Goal: Transaction & Acquisition: Purchase product/service

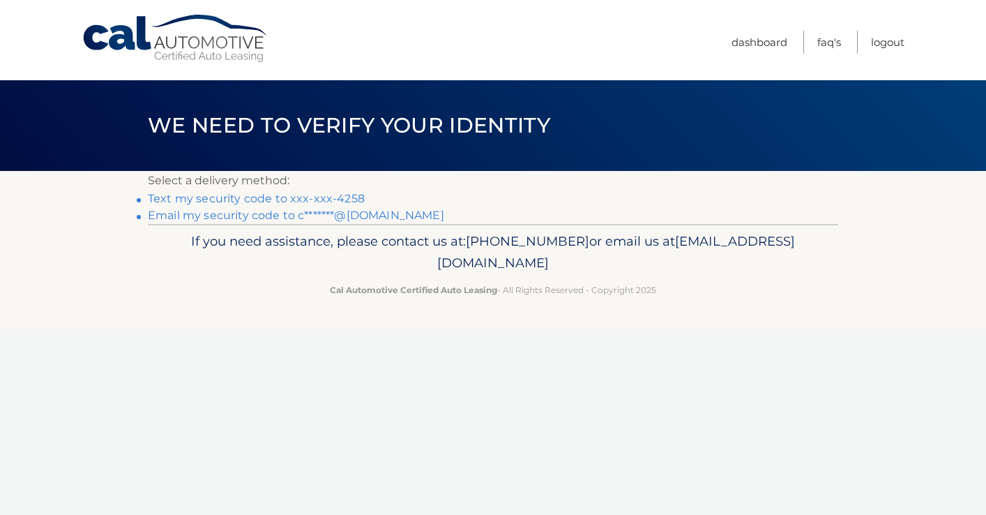
click at [220, 200] on link "Text my security code to xxx-xxx-4258" at bounding box center [256, 198] width 217 height 13
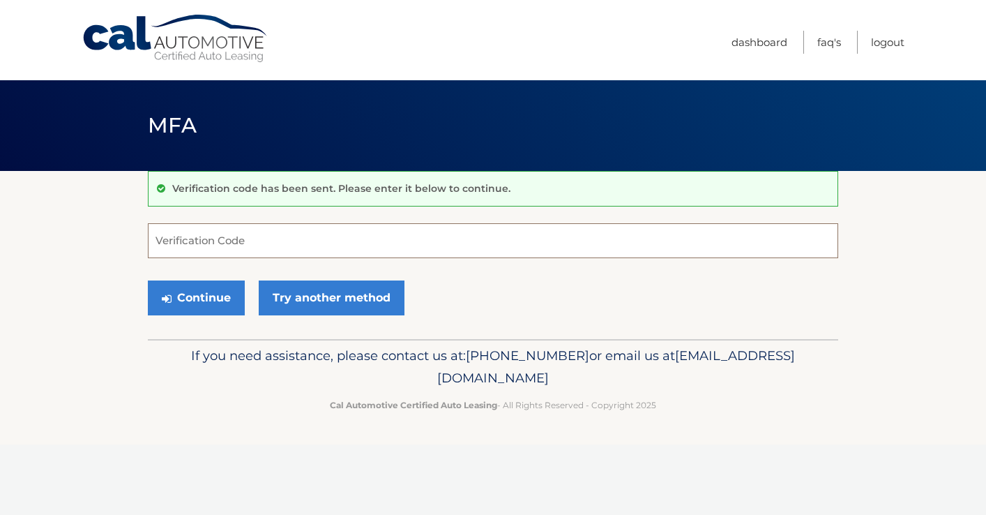
click at [211, 246] on input "Verification Code" at bounding box center [493, 240] width 691 height 35
type input "311064"
click at [193, 303] on button "Continue" at bounding box center [196, 297] width 97 height 35
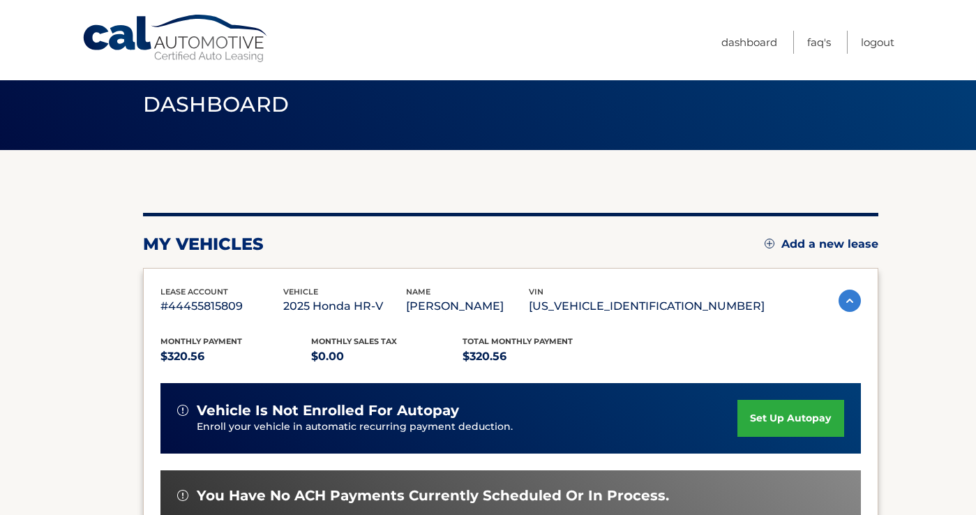
scroll to position [295, 0]
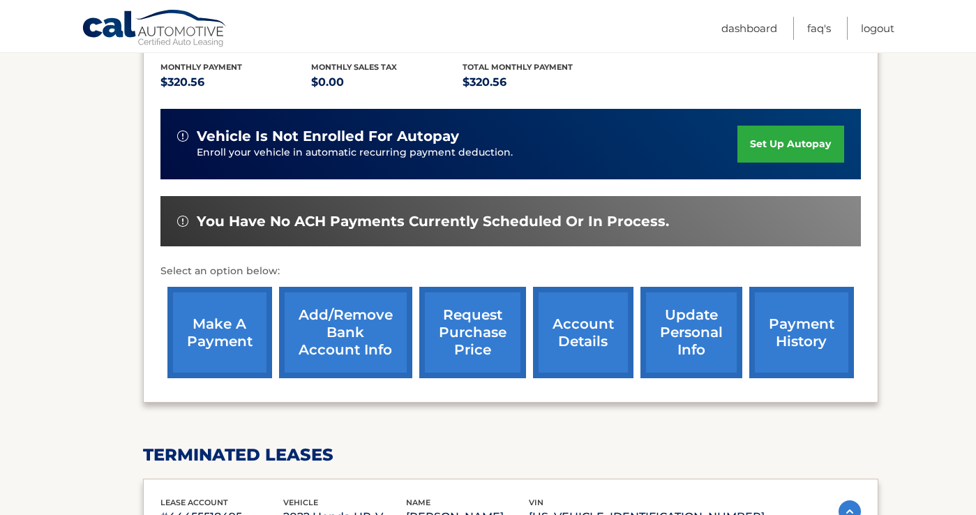
click at [216, 349] on link "make a payment" at bounding box center [219, 332] width 105 height 91
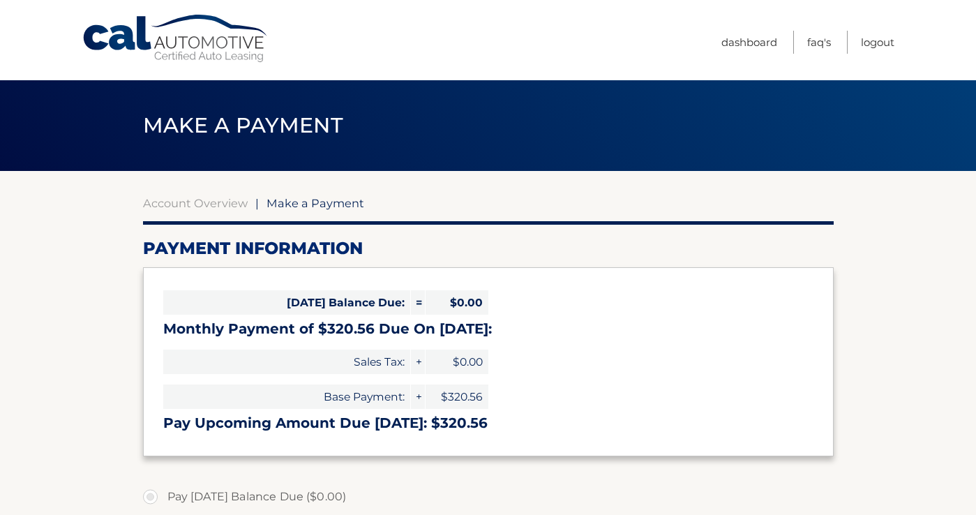
select select "MWEwMGQ4NzgtZWYwZi00N2I3LWJmZjYtMzdhOTliYmQ3NTBk"
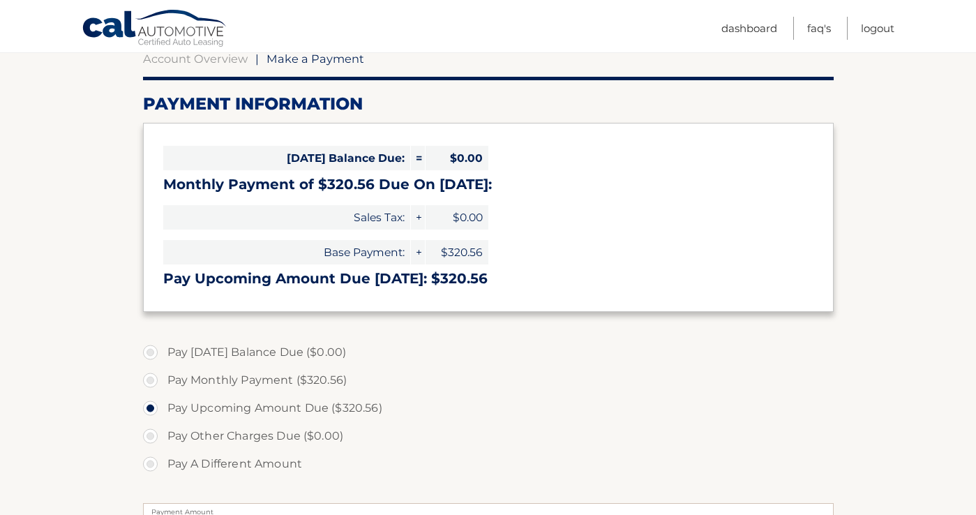
scroll to position [237, 0]
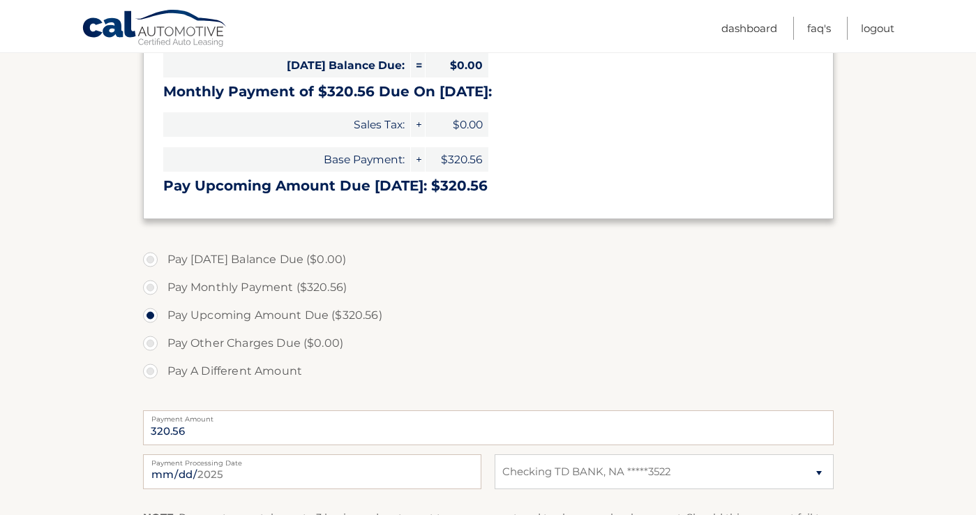
click at [151, 287] on label "Pay Monthly Payment ($320.56)" at bounding box center [488, 287] width 691 height 28
click at [151, 287] on input "Pay Monthly Payment ($320.56)" at bounding box center [156, 284] width 14 height 22
radio input "true"
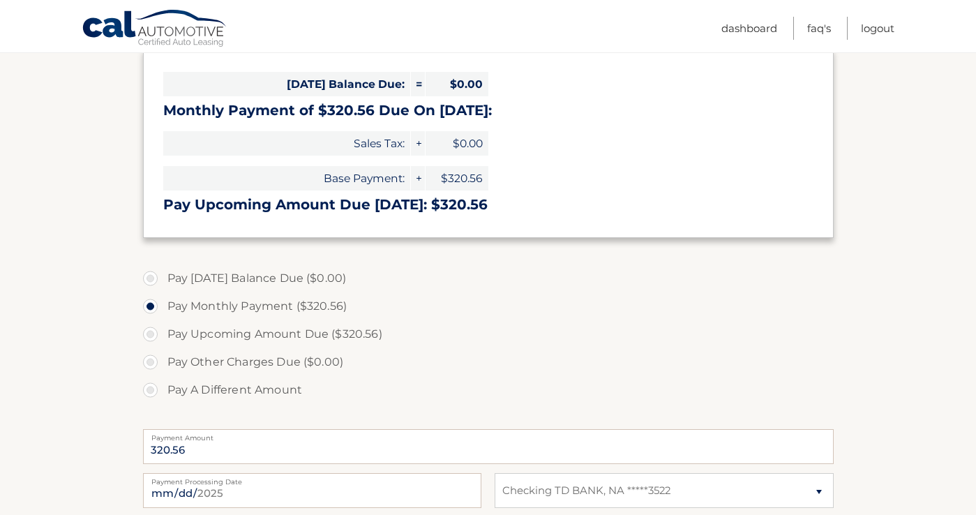
scroll to position [324, 0]
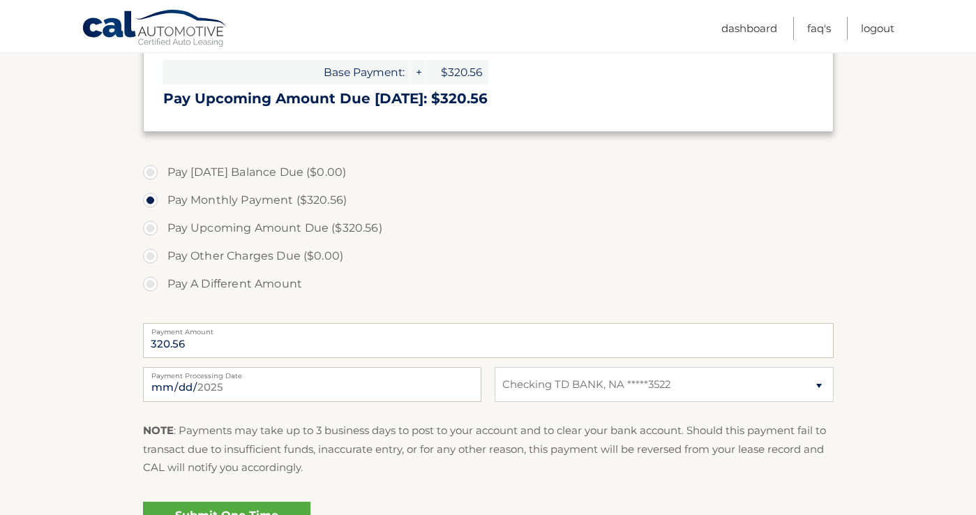
click at [559, 221] on label "Pay Upcoming Amount Due ($320.56)" at bounding box center [488, 228] width 691 height 28
click at [163, 221] on input "Pay Upcoming Amount Due ($320.56)" at bounding box center [156, 225] width 14 height 22
radio input "true"
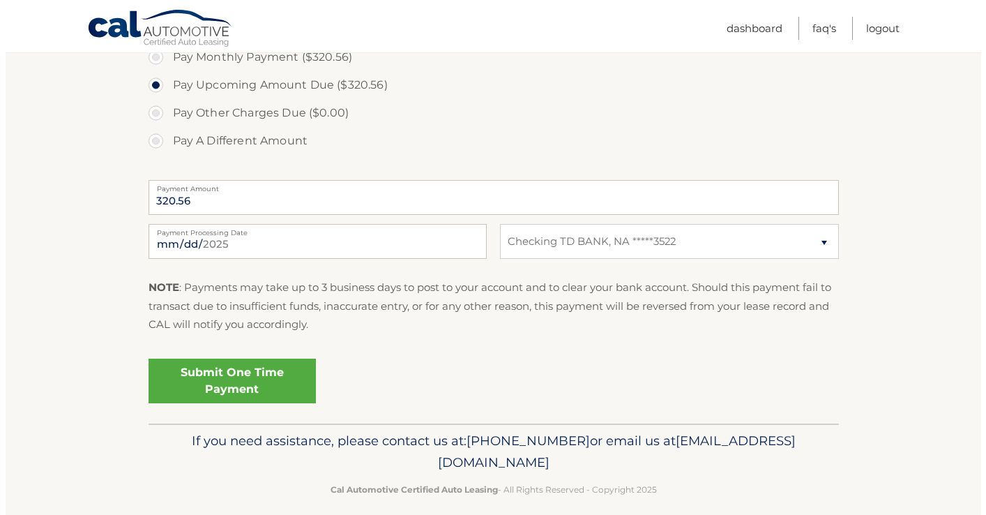
scroll to position [479, 0]
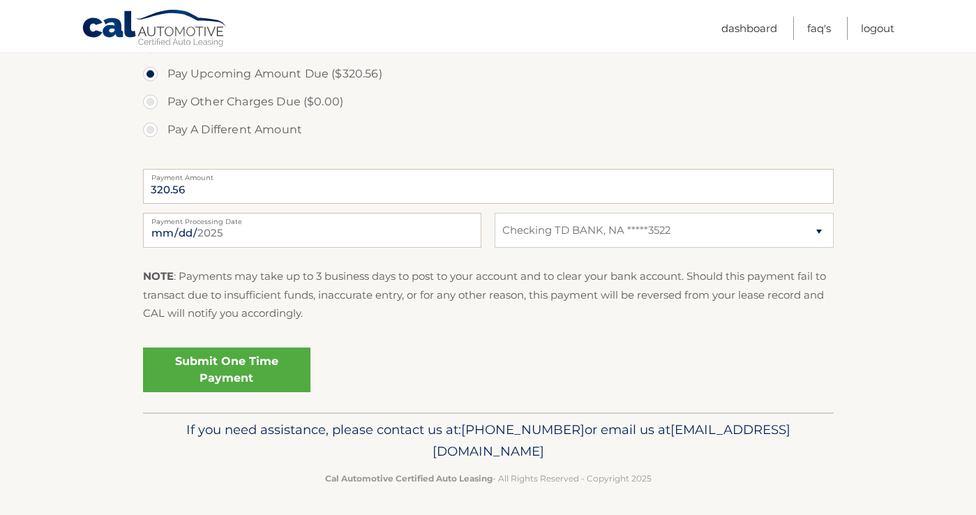
click at [252, 365] on link "Submit One Time Payment" at bounding box center [226, 369] width 167 height 45
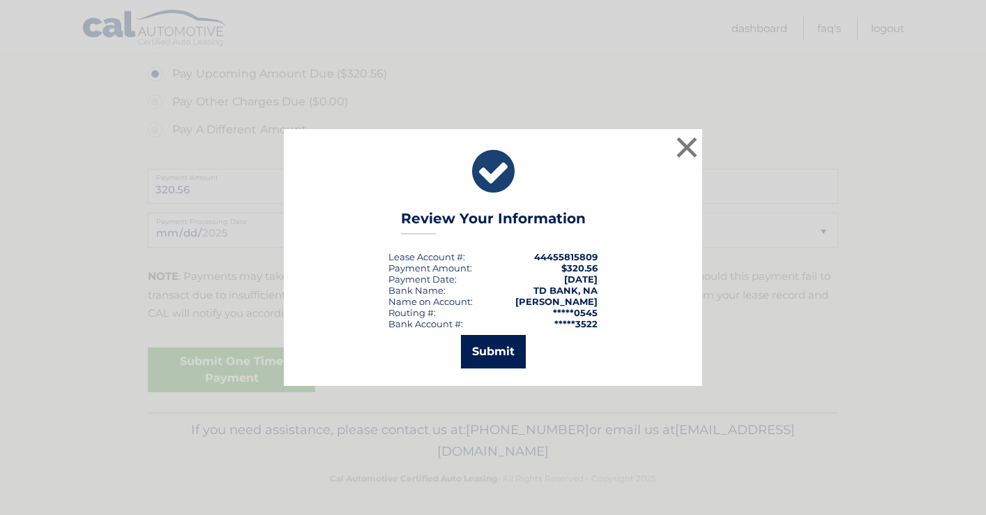
click at [498, 357] on button "Submit" at bounding box center [493, 351] width 65 height 33
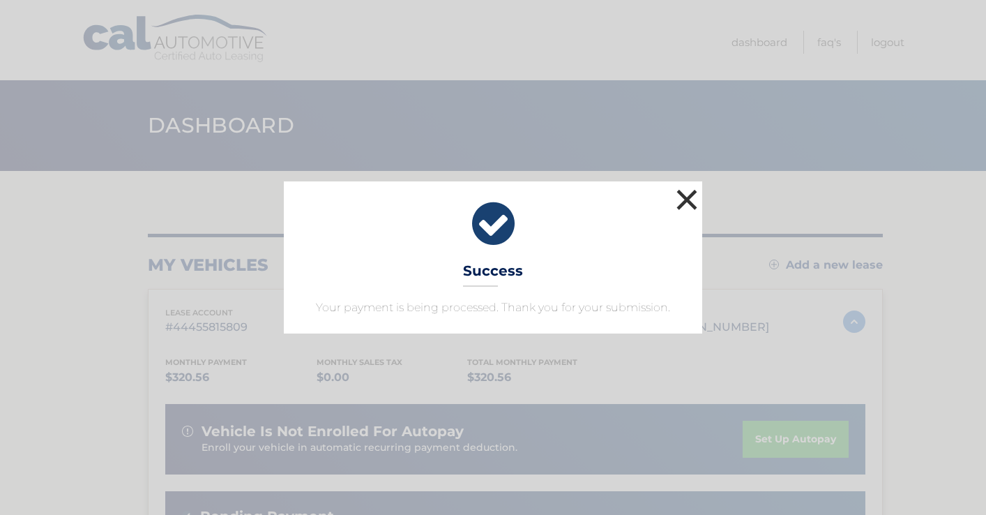
click at [686, 194] on button "×" at bounding box center [687, 200] width 28 height 28
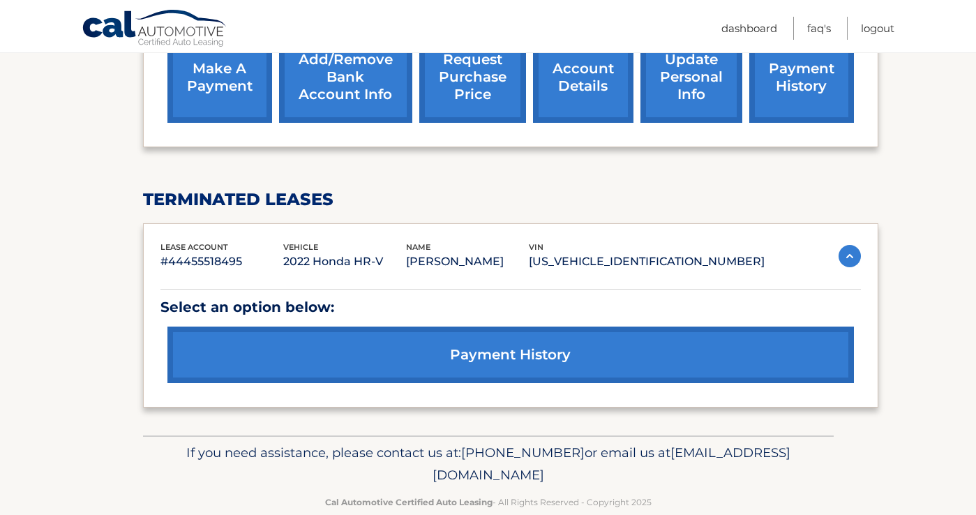
scroll to position [599, 0]
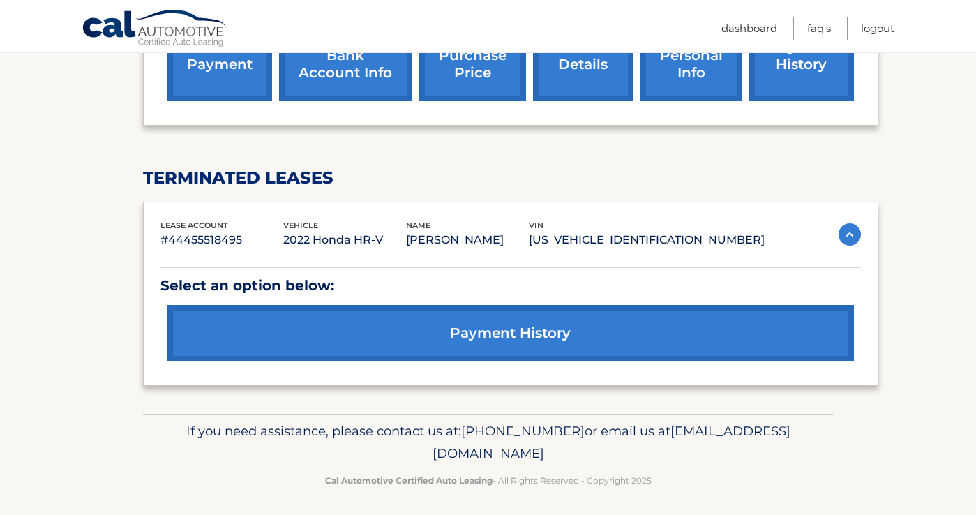
click at [848, 236] on img at bounding box center [850, 234] width 22 height 22
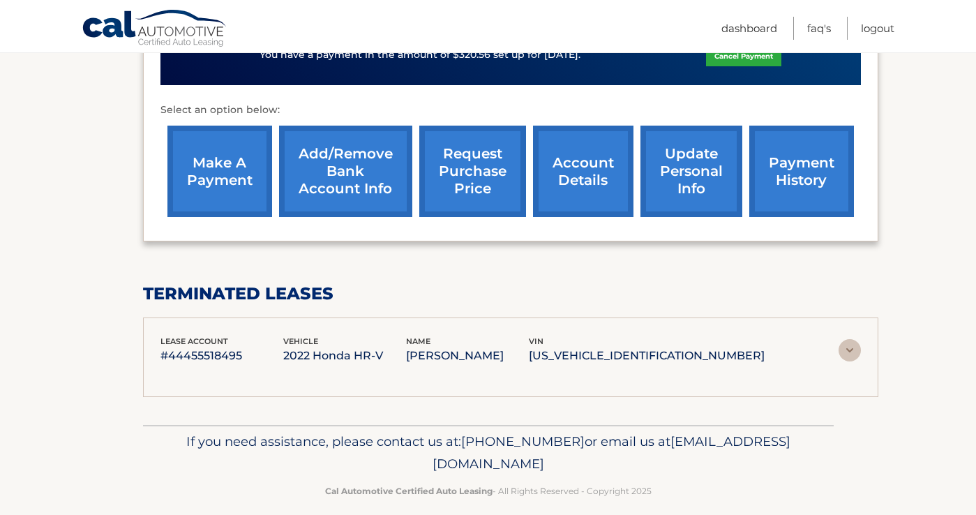
scroll to position [480, 0]
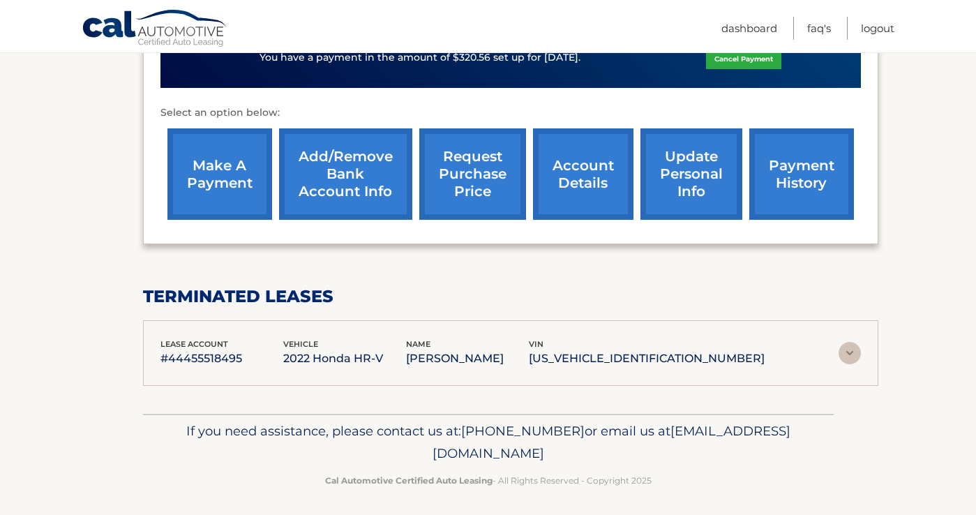
click at [849, 353] on img at bounding box center [850, 353] width 22 height 22
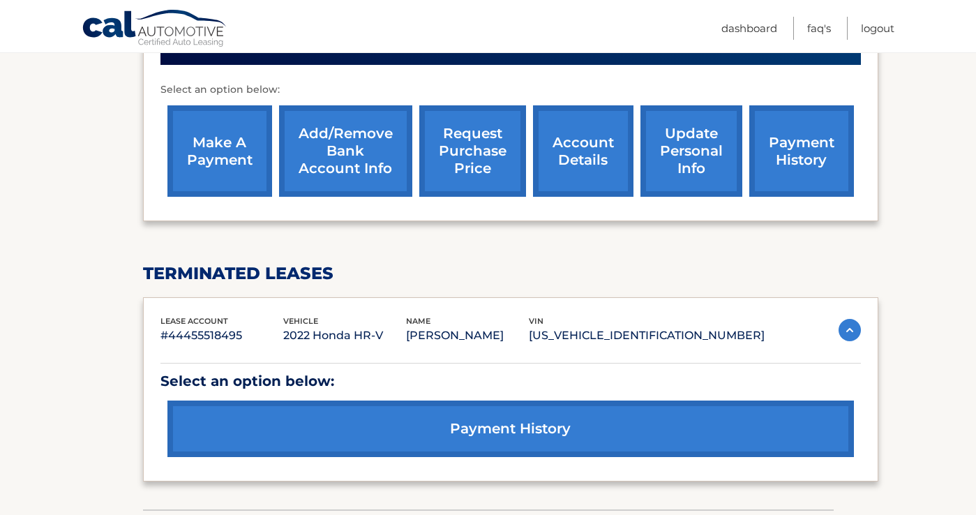
scroll to position [566, 0]
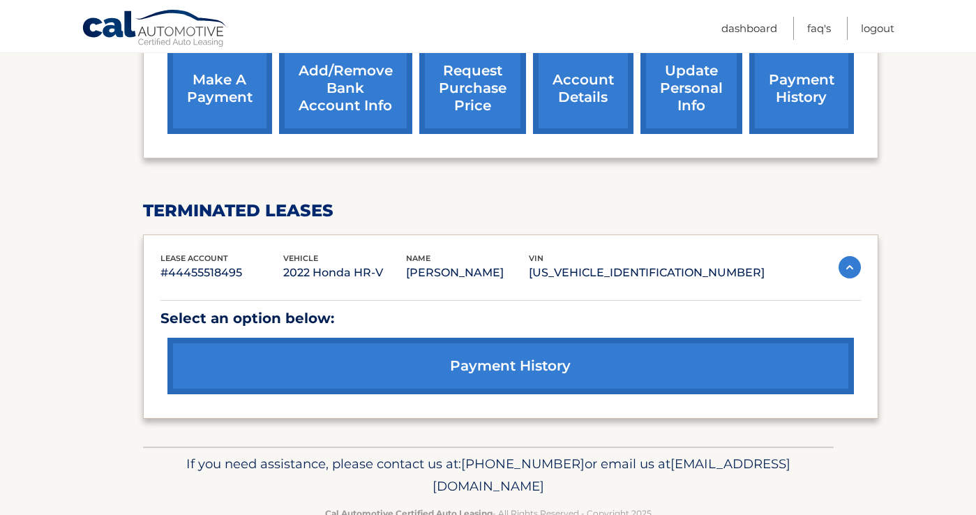
click at [619, 363] on link "payment history" at bounding box center [510, 366] width 686 height 57
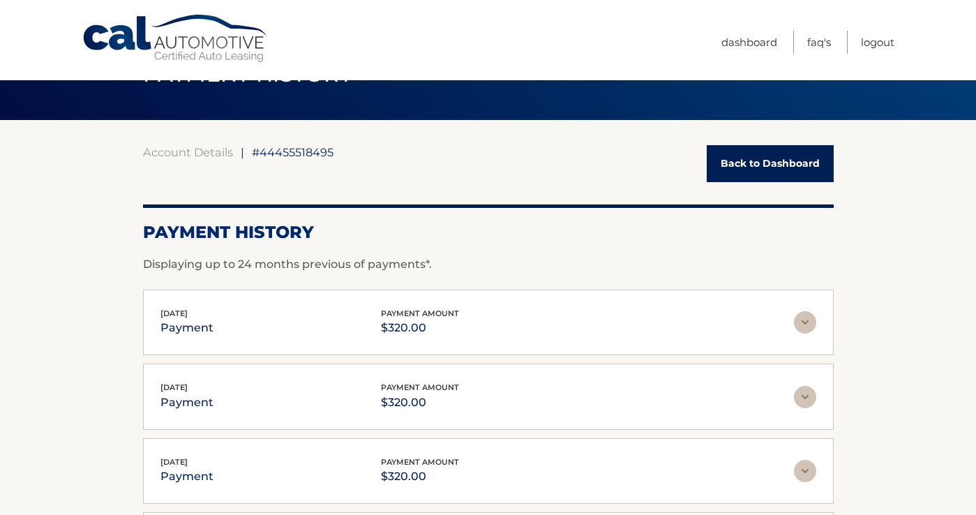
scroll to position [17, 0]
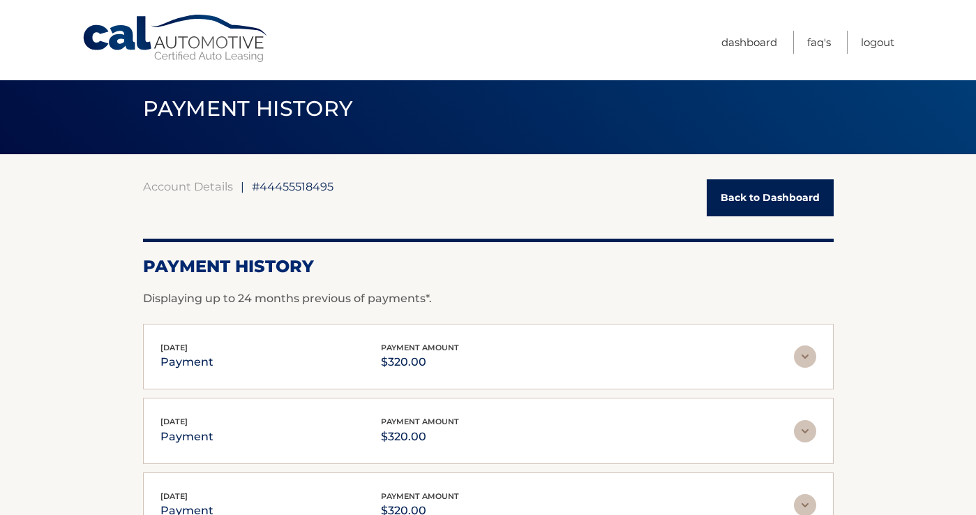
click at [782, 195] on link "Back to Dashboard" at bounding box center [770, 197] width 127 height 37
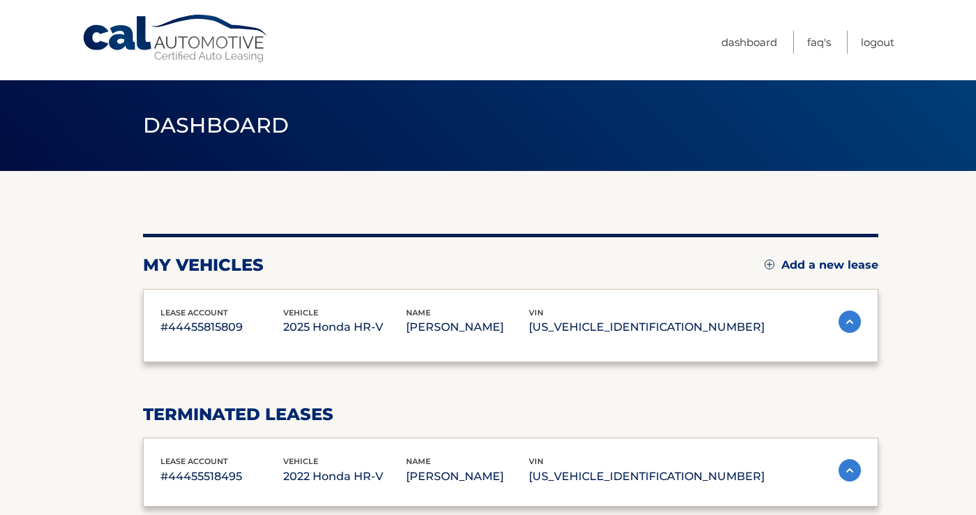
click at [769, 197] on div "my vehicles Add a new lease lease account #44455815809 vehicle 2025 Honda HR-V …" at bounding box center [510, 352] width 735 height 363
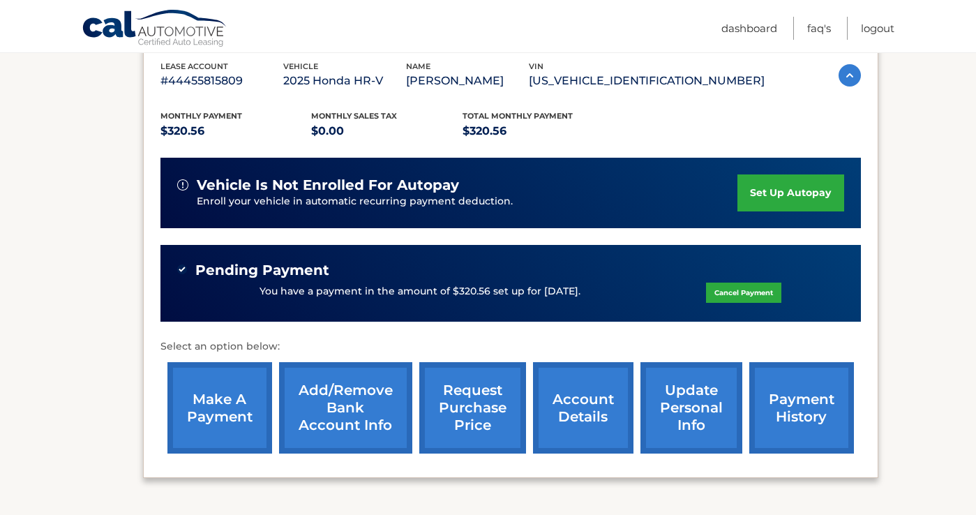
scroll to position [338, 0]
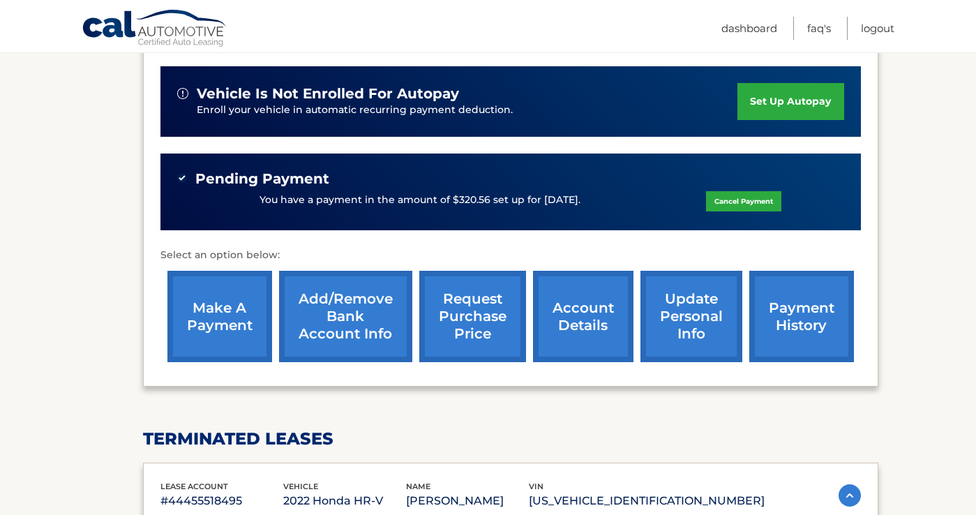
click at [803, 317] on link "payment history" at bounding box center [801, 316] width 105 height 91
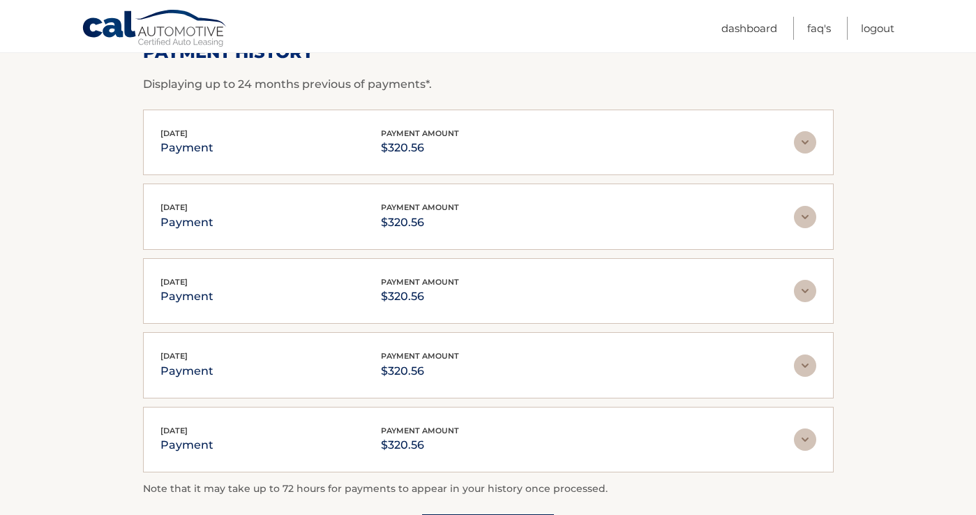
scroll to position [329, 0]
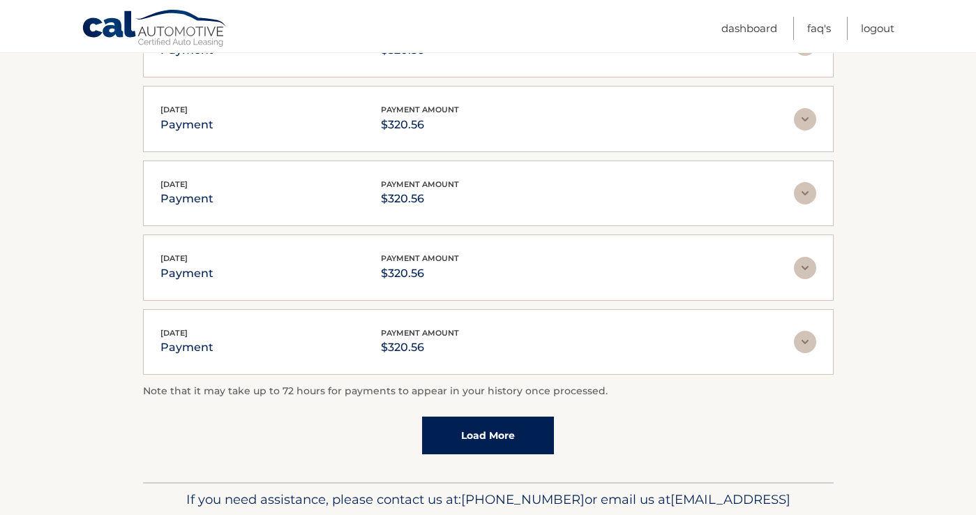
click at [516, 442] on link "Load More" at bounding box center [488, 435] width 132 height 38
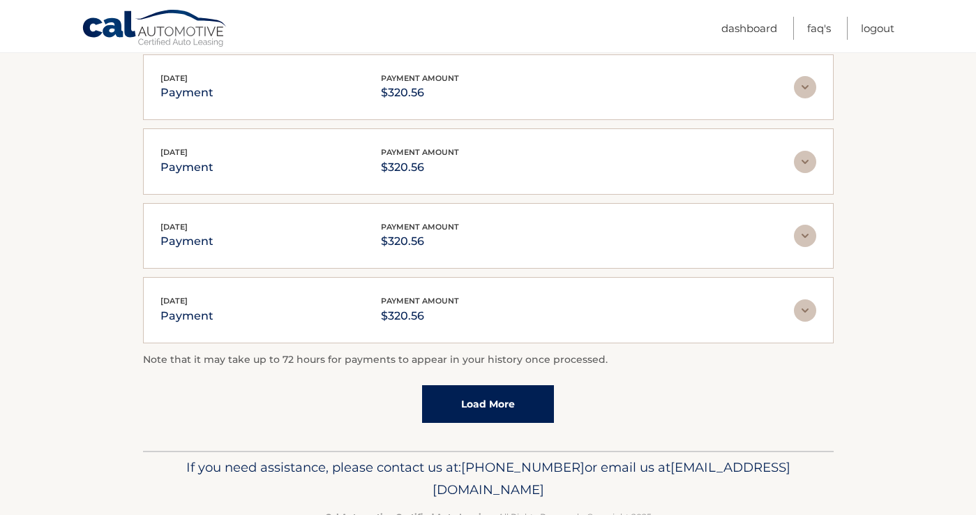
scroll to position [0, 0]
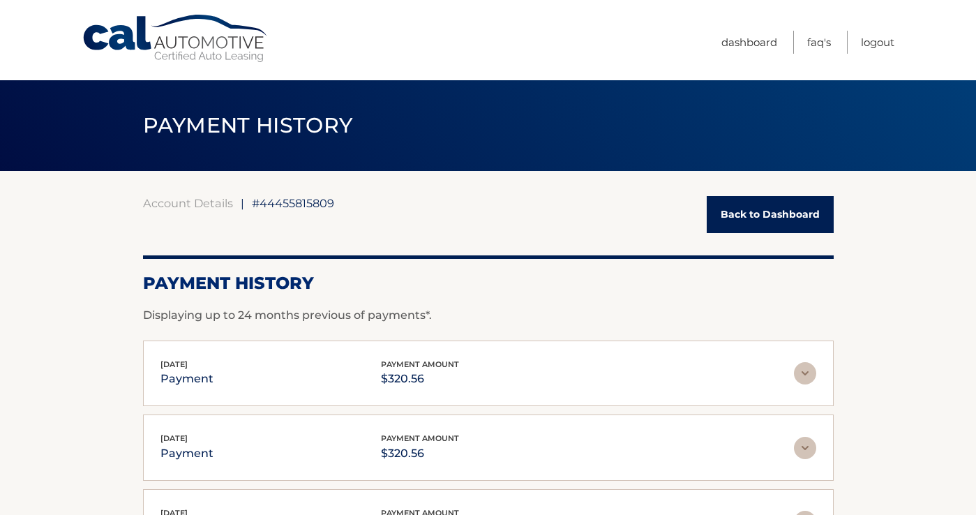
click at [785, 216] on link "Back to Dashboard" at bounding box center [770, 214] width 127 height 37
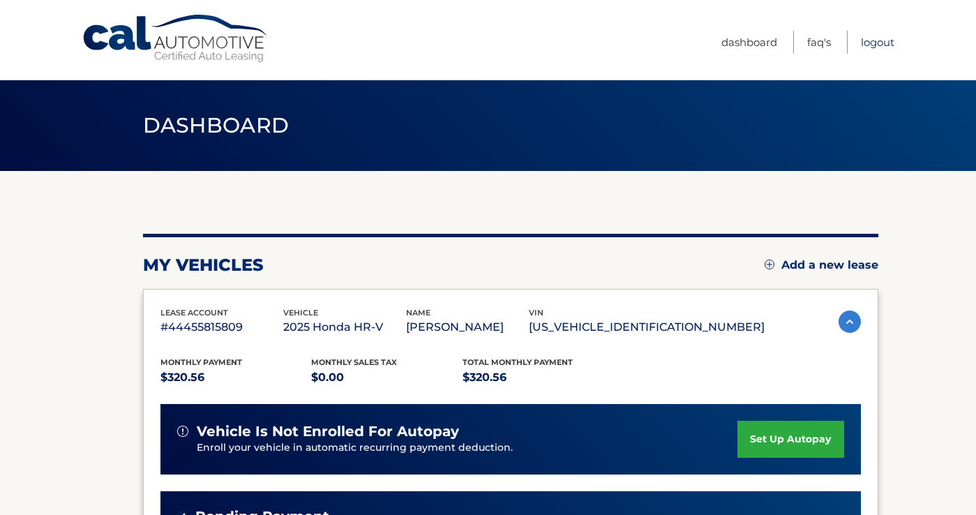
click at [886, 43] on link "Logout" at bounding box center [877, 42] width 33 height 23
